Goal: Task Accomplishment & Management: Complete application form

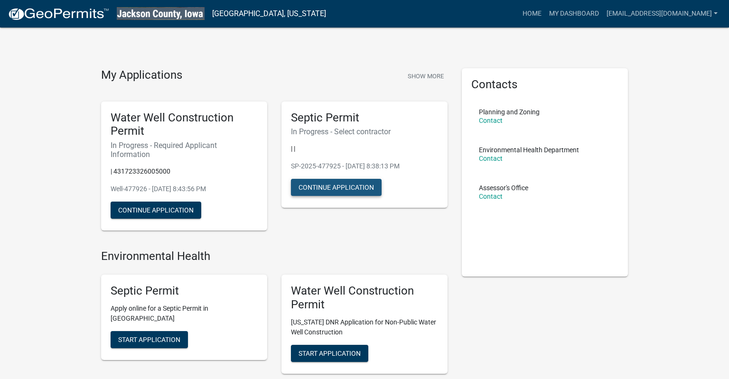
click at [340, 190] on button "Continue Application" at bounding box center [336, 187] width 91 height 17
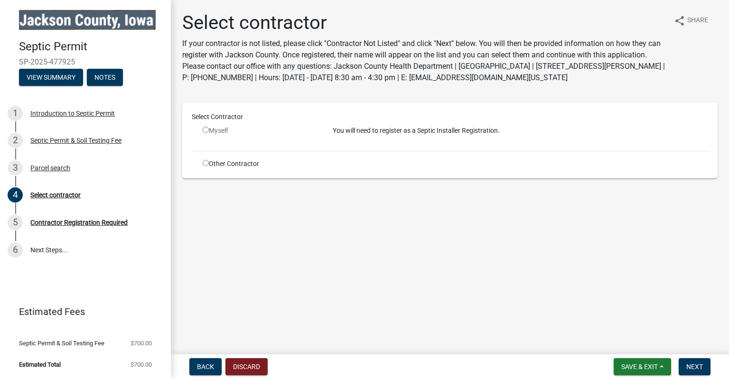
click at [206, 165] on input "radio" at bounding box center [206, 163] width 6 height 6
radio input "true"
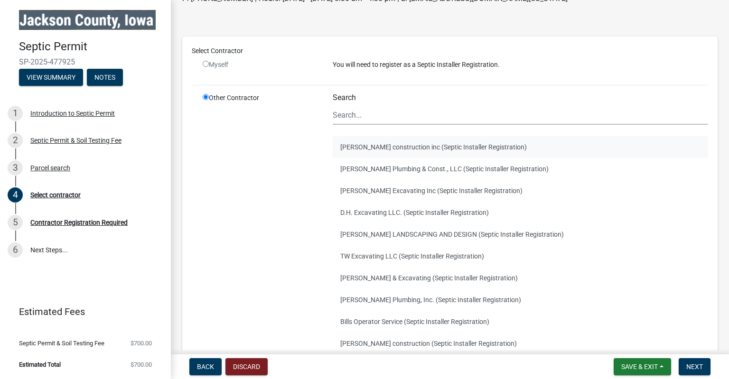
scroll to position [121, 0]
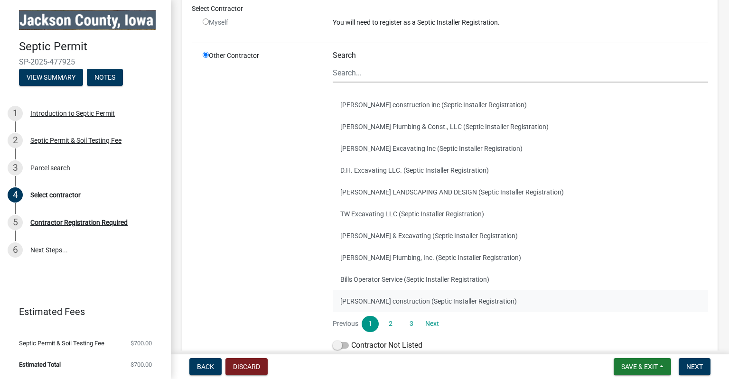
click at [381, 298] on button "[PERSON_NAME] construction (Septic Installer Registration)" at bounding box center [520, 301] width 375 height 22
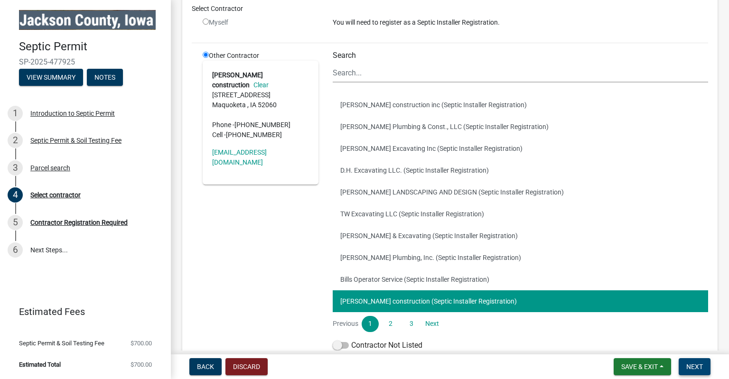
click at [695, 364] on span "Next" at bounding box center [694, 367] width 17 height 8
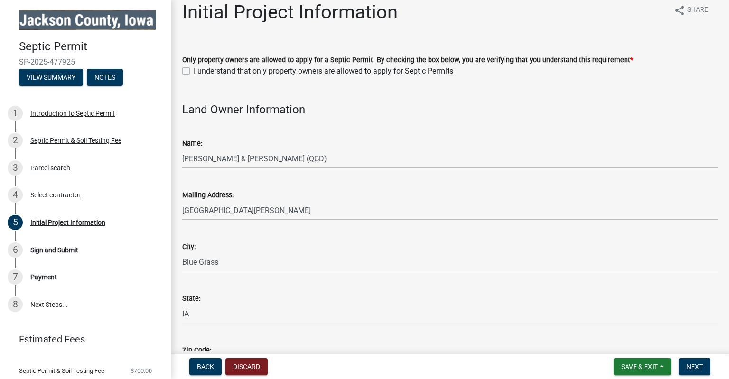
scroll to position [11, 0]
click at [194, 71] on label "I understand that only property owners are allowed to apply for Septic Permits" at bounding box center [324, 70] width 260 height 11
click at [194, 71] on input "I understand that only property owners are allowed to apply for Septic Permits" at bounding box center [197, 68] width 6 height 6
checkbox input "true"
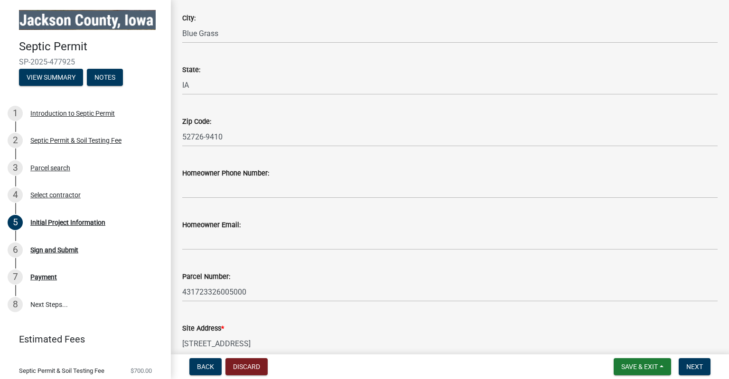
scroll to position [261, 0]
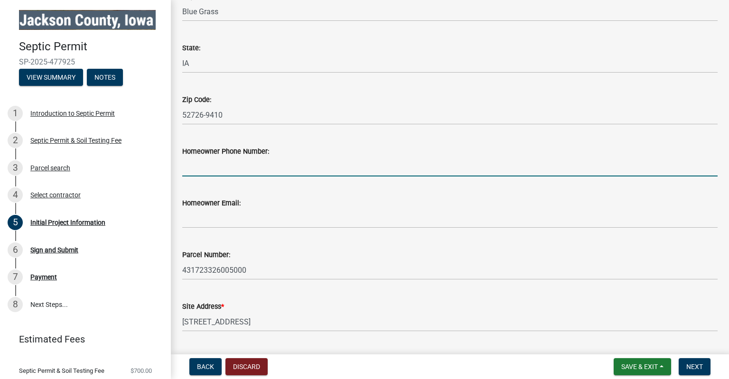
click at [253, 163] on input "Homeowner Phone Number:" at bounding box center [449, 166] width 535 height 19
type input "5152919695"
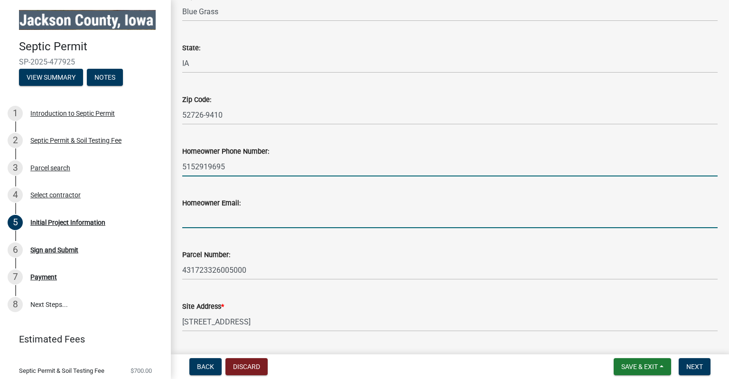
click at [251, 222] on input "Homeowner Email:" at bounding box center [449, 218] width 535 height 19
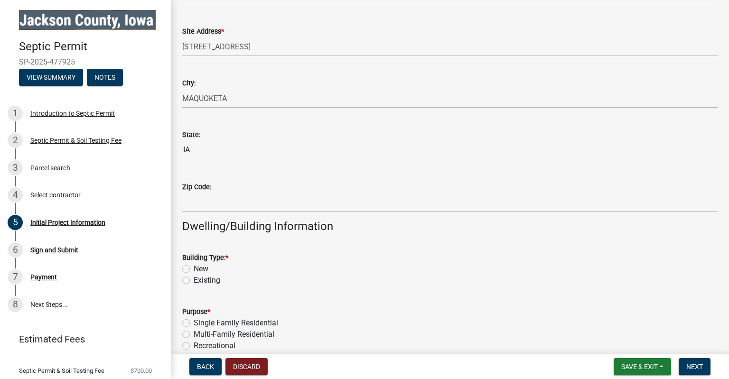
scroll to position [537, 0]
type input "[EMAIL_ADDRESS][DOMAIN_NAME]"
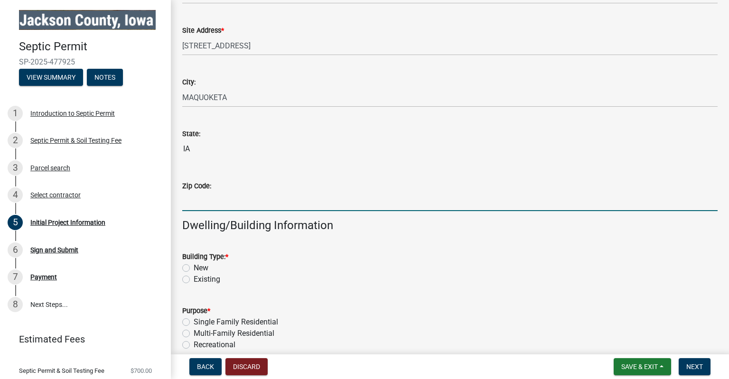
click at [206, 202] on input "Zip Code:" at bounding box center [449, 201] width 535 height 19
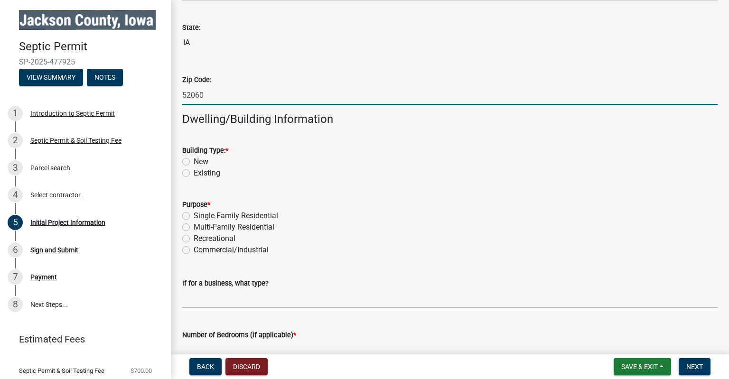
scroll to position [645, 0]
type input "52060"
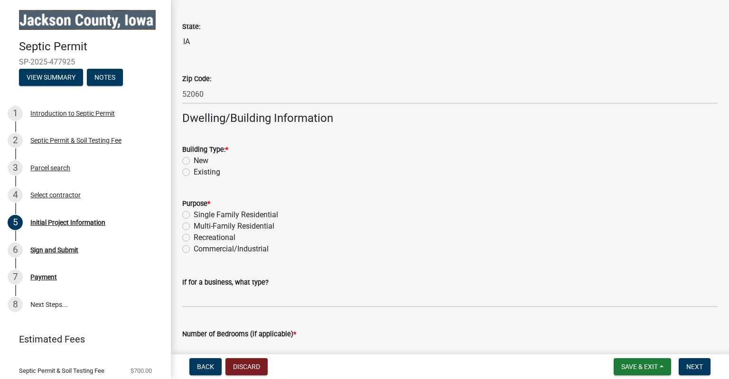
click at [194, 163] on label "New" at bounding box center [201, 160] width 15 height 11
click at [194, 161] on input "New" at bounding box center [197, 158] width 6 height 6
radio input "true"
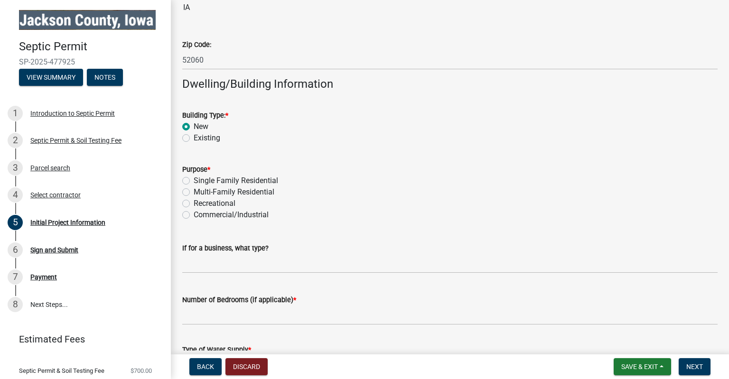
scroll to position [682, 0]
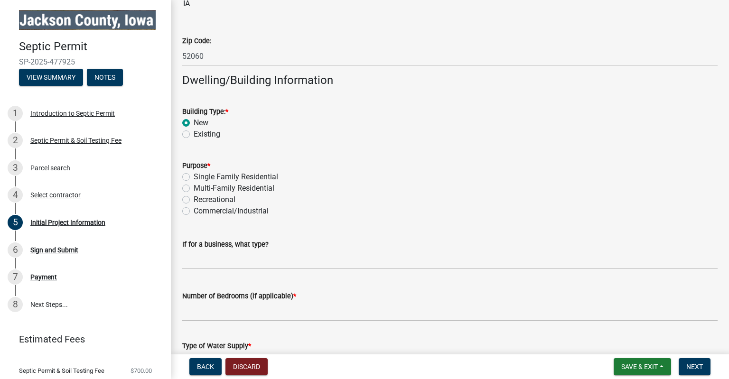
click at [194, 179] on label "Single Family Residential" at bounding box center [236, 176] width 84 height 11
click at [194, 178] on input "Single Family Residential" at bounding box center [197, 174] width 6 height 6
radio input "true"
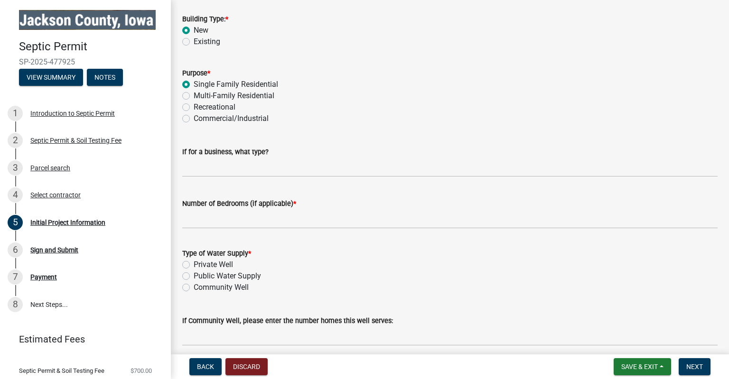
scroll to position [777, 0]
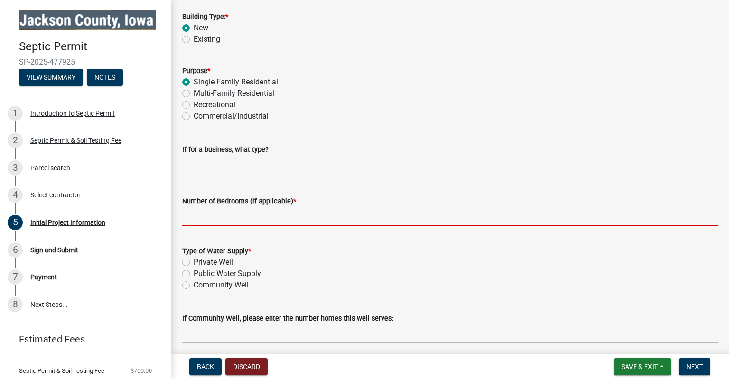
click at [299, 221] on input "Number of Bedrooms (if applicable) *" at bounding box center [449, 216] width 535 height 19
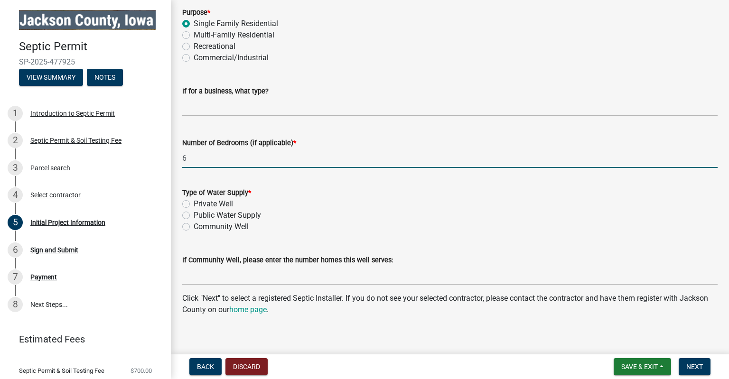
scroll to position [839, 0]
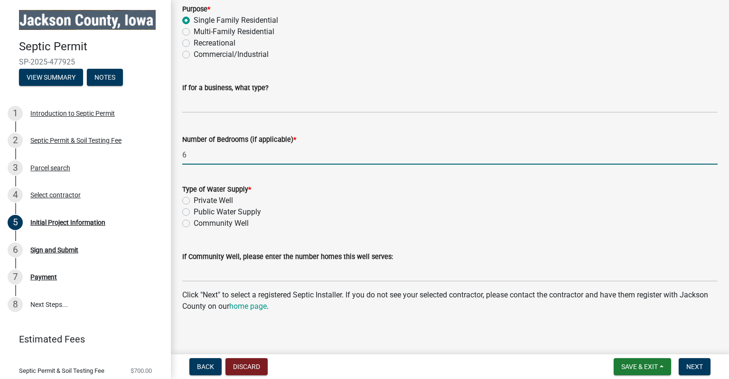
type input "6"
click at [194, 199] on label "Private Well" at bounding box center [213, 200] width 39 height 11
click at [194, 199] on input "Private Well" at bounding box center [197, 198] width 6 height 6
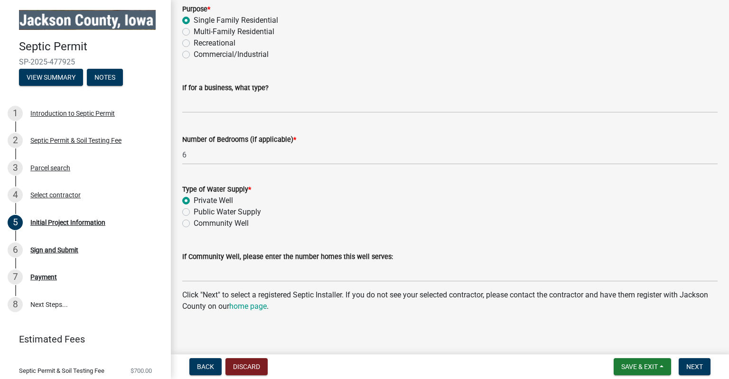
radio input "true"
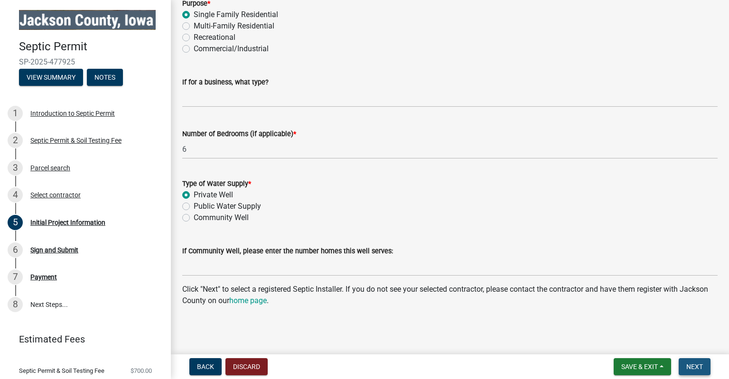
click at [695, 367] on span "Next" at bounding box center [694, 367] width 17 height 8
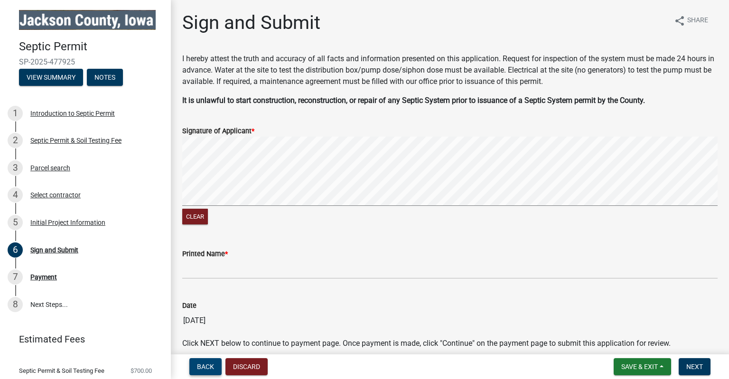
click at [204, 371] on button "Back" at bounding box center [205, 366] width 32 height 17
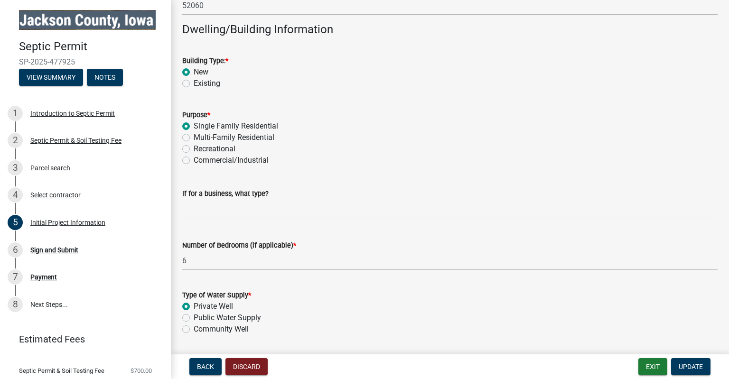
scroll to position [845, 0]
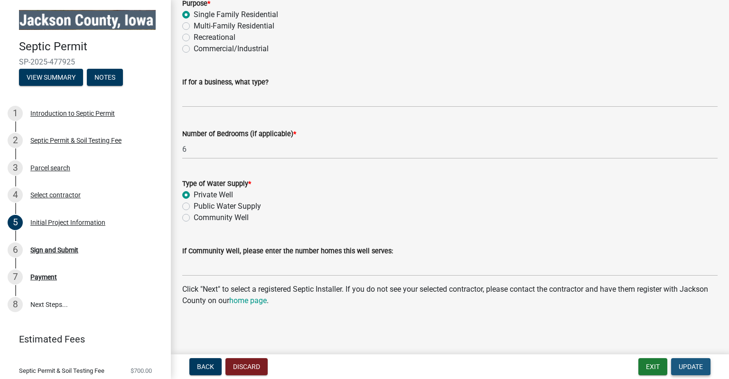
click at [695, 370] on span "Update" at bounding box center [691, 367] width 24 height 8
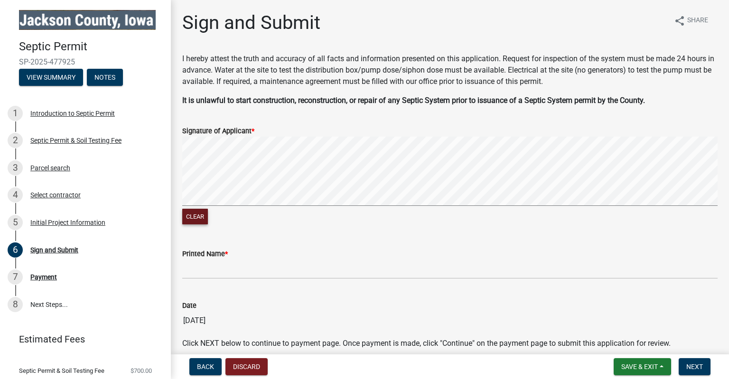
click at [192, 216] on button "Clear" at bounding box center [195, 217] width 26 height 16
click at [193, 219] on button "Clear" at bounding box center [195, 217] width 26 height 16
click at [198, 216] on button "Clear" at bounding box center [195, 217] width 26 height 16
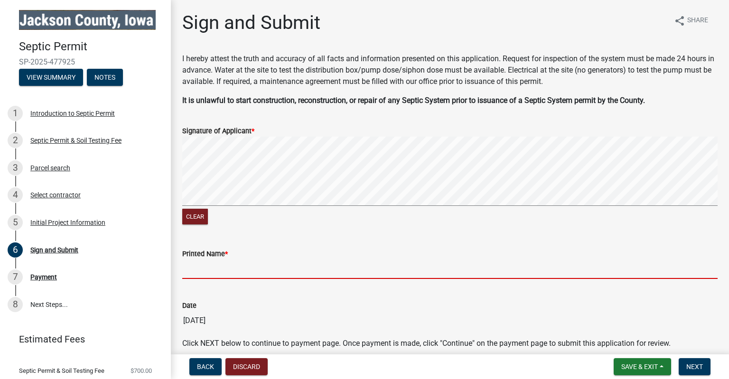
click at [227, 271] on input "Printed Name *" at bounding box center [449, 269] width 535 height 19
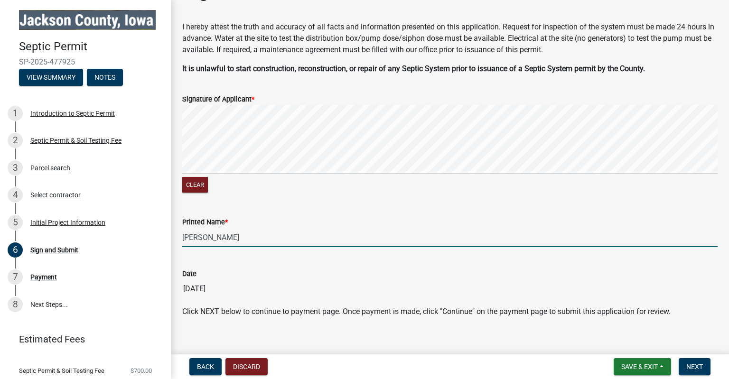
scroll to position [43, 0]
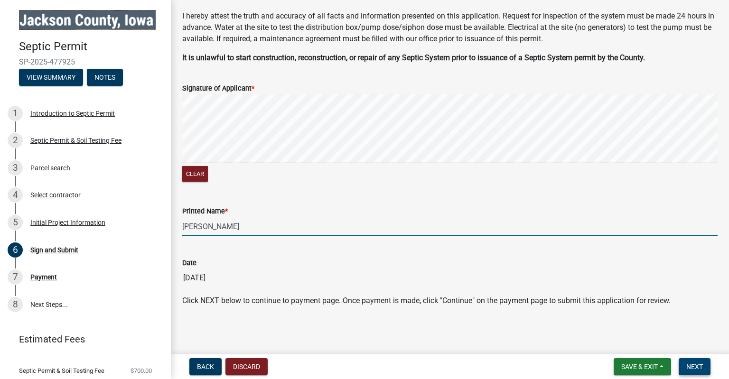
type input "[PERSON_NAME]"
click at [694, 364] on span "Next" at bounding box center [694, 367] width 17 height 8
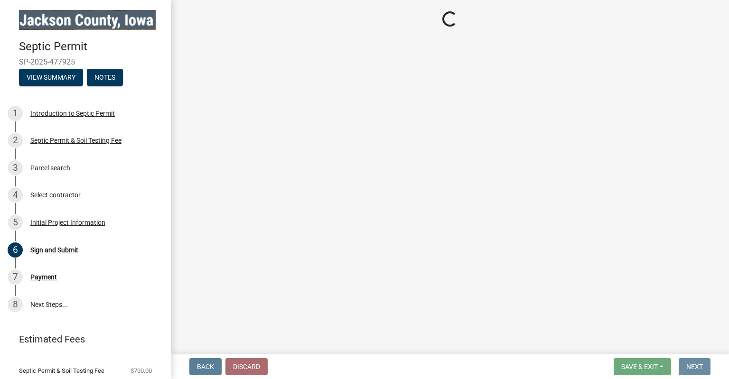
scroll to position [0, 0]
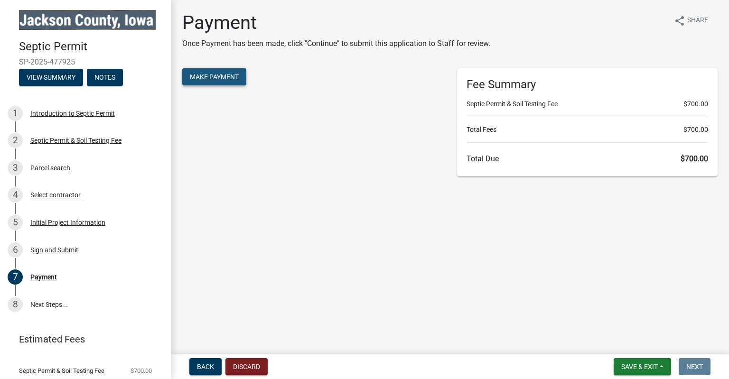
click at [203, 74] on span "Make Payment" at bounding box center [214, 77] width 49 height 8
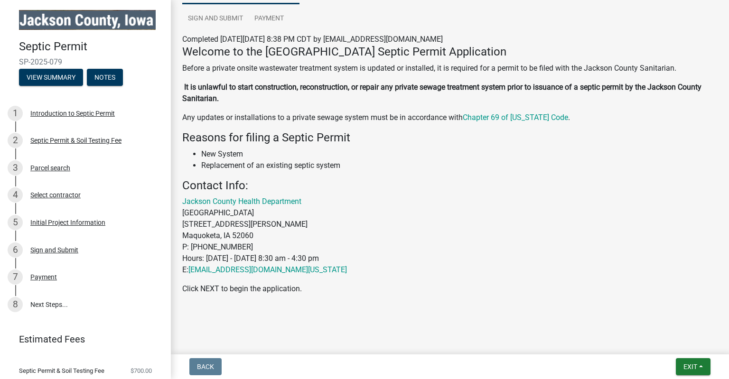
scroll to position [99, 0]
click at [698, 370] on button "Exit" at bounding box center [693, 366] width 35 height 17
click at [663, 340] on button "Save & Exit" at bounding box center [673, 342] width 76 height 23
